Goal: Check status

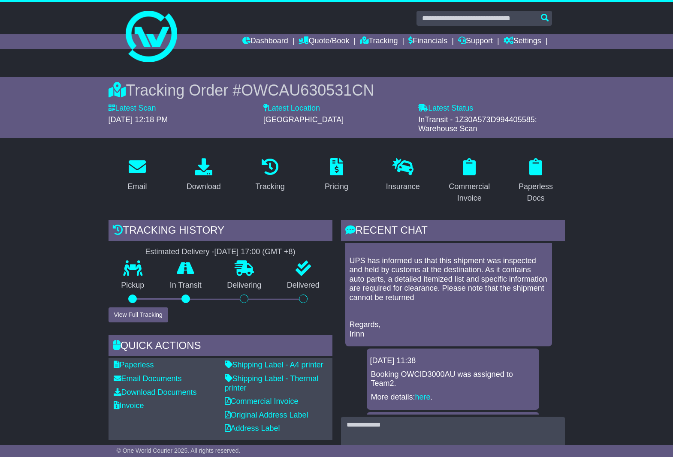
scroll to position [53, 0]
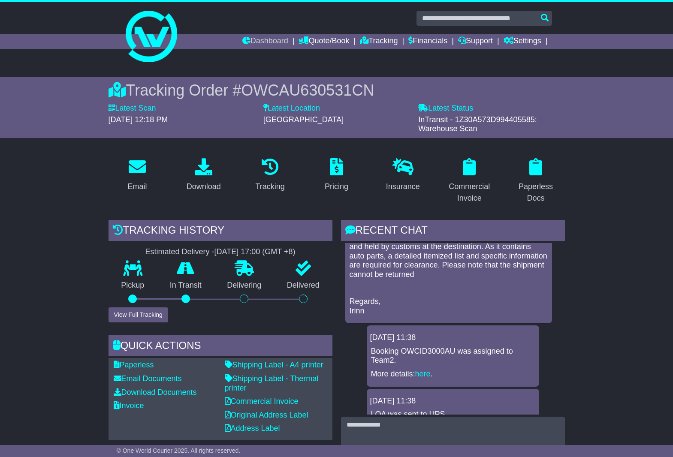
click at [248, 38] on link "Dashboard" at bounding box center [265, 41] width 46 height 15
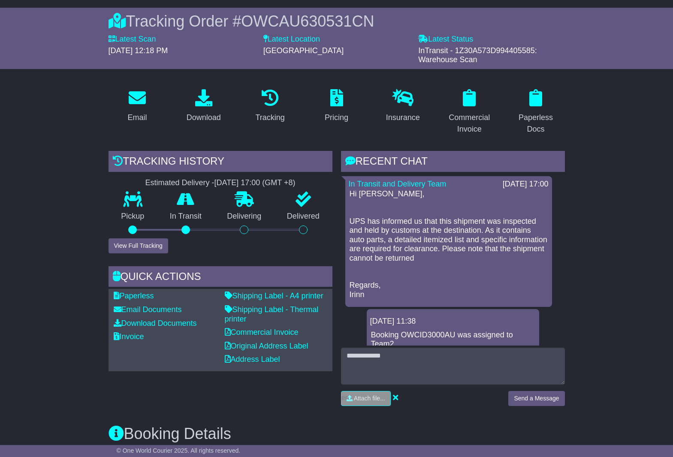
scroll to position [70, 0]
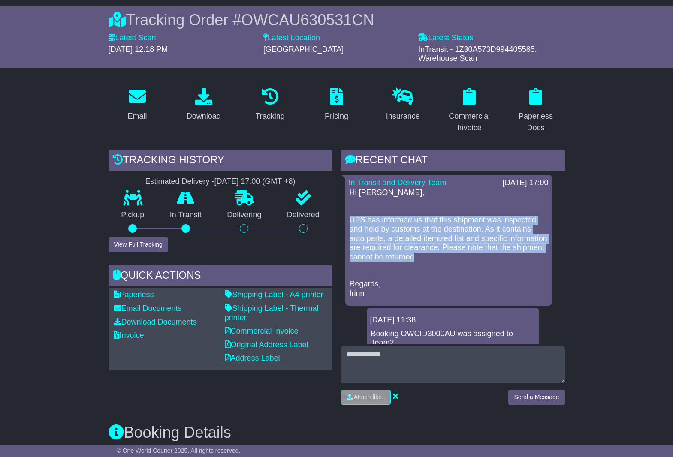
drag, startPoint x: 390, startPoint y: 252, endPoint x: 351, endPoint y: 219, distance: 51.1
click at [349, 218] on div "Hi [PERSON_NAME], UPS has informed us that this shipment was inspected and held…" at bounding box center [449, 243] width 200 height 110
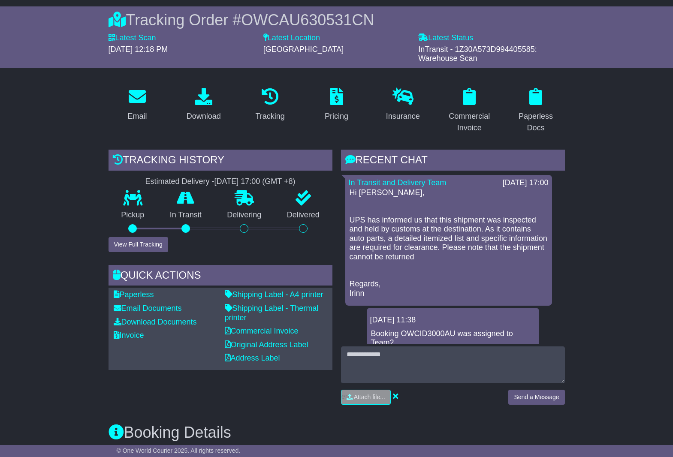
click at [431, 280] on p "Regards, Irinn" at bounding box center [448, 289] width 198 height 18
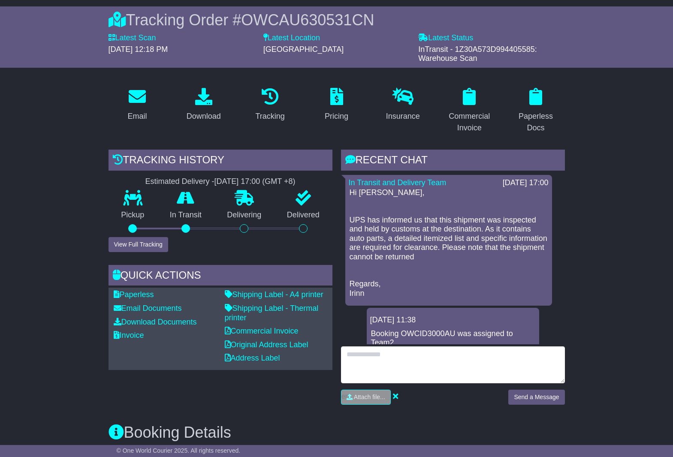
click at [382, 360] on textarea at bounding box center [453, 364] width 224 height 37
click at [422, 355] on textarea at bounding box center [453, 364] width 224 height 37
